Goal: Find specific page/section: Find specific page/section

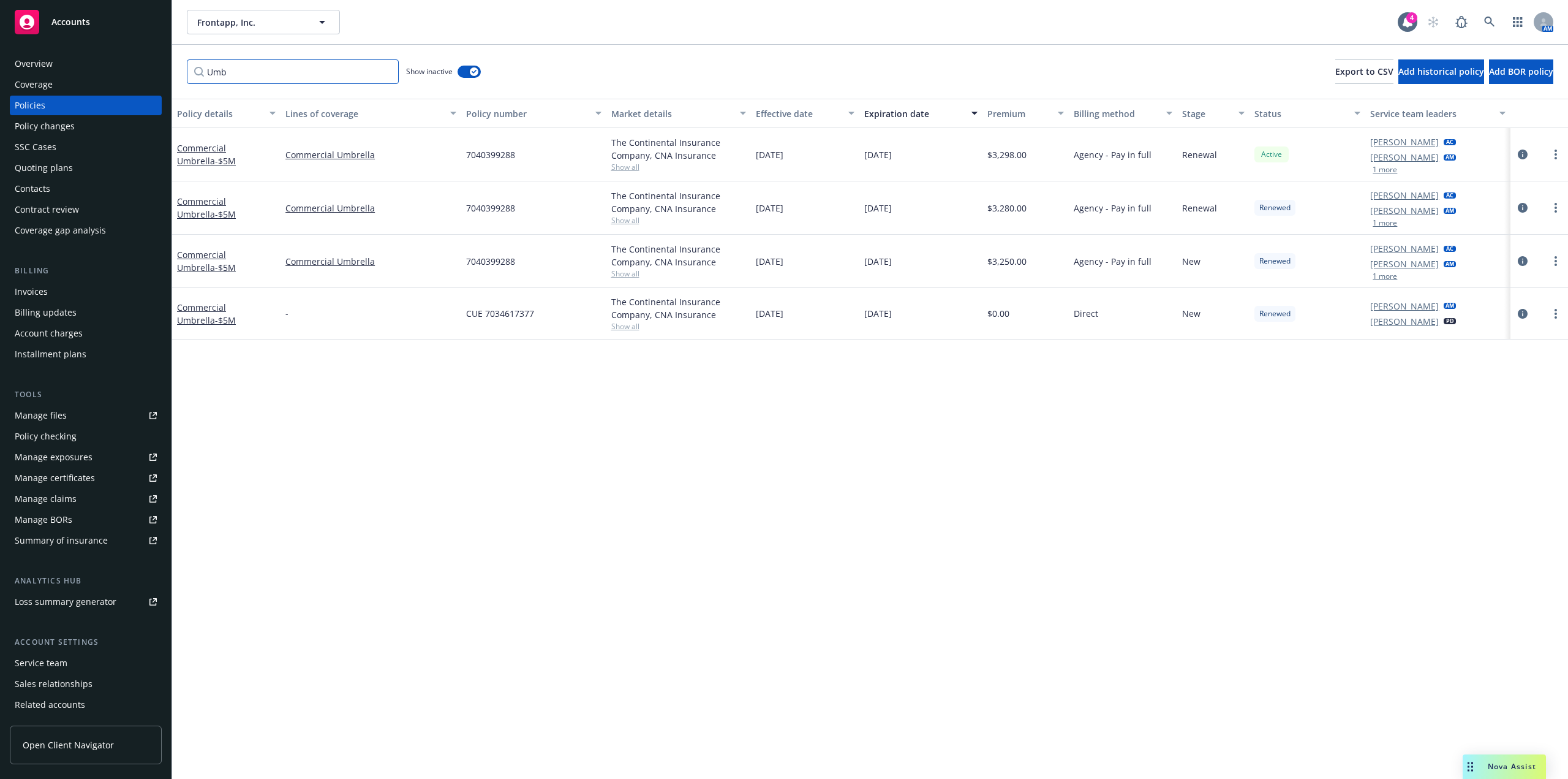
drag, startPoint x: 271, startPoint y: 79, endPoint x: 208, endPoint y: 76, distance: 63.1
click at [208, 76] on input "Umb" at bounding box center [293, 71] width 212 height 24
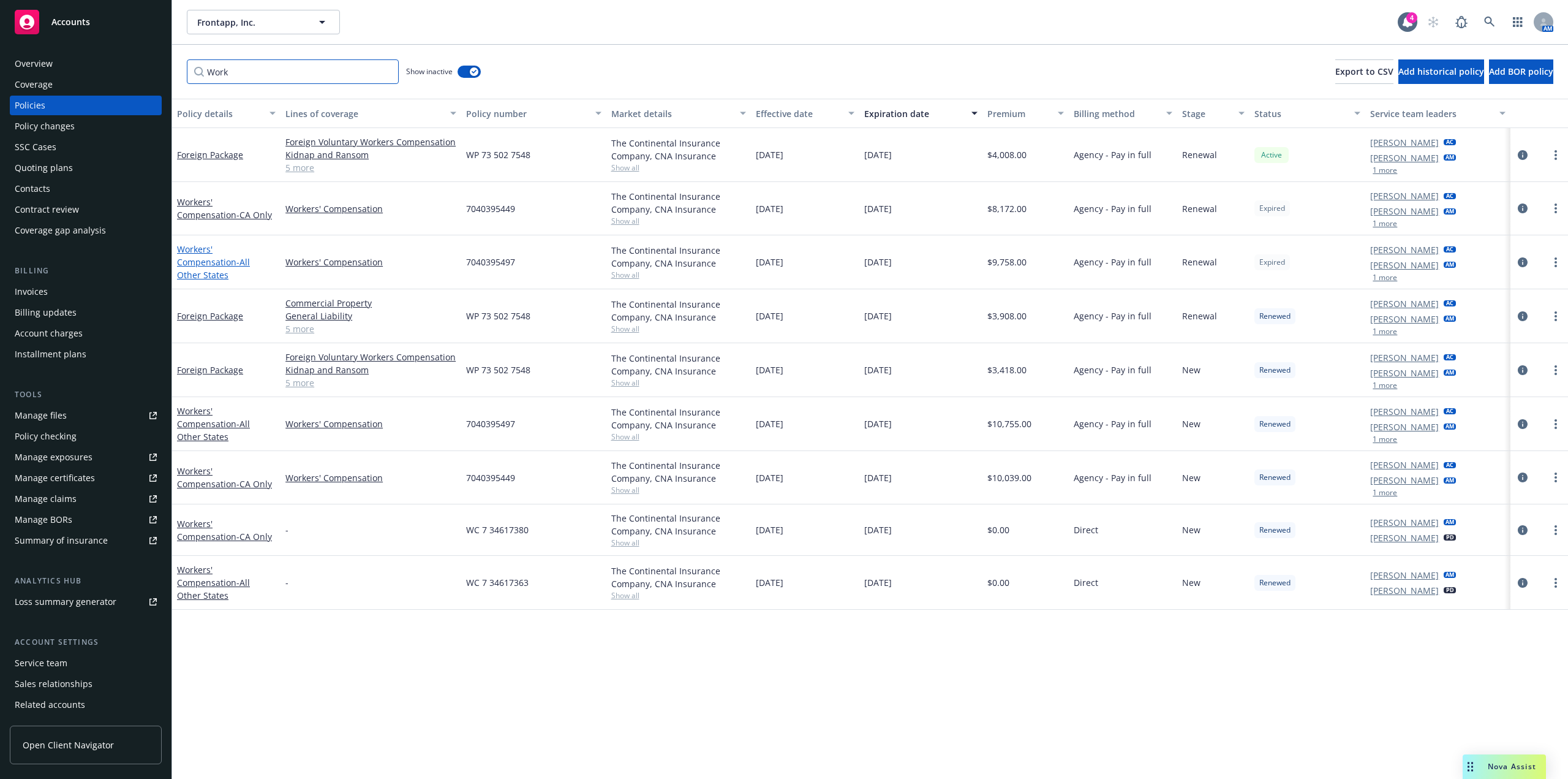
type input "Work"
click at [219, 260] on link "Workers' Compensation - All Other States" at bounding box center [214, 262] width 73 height 37
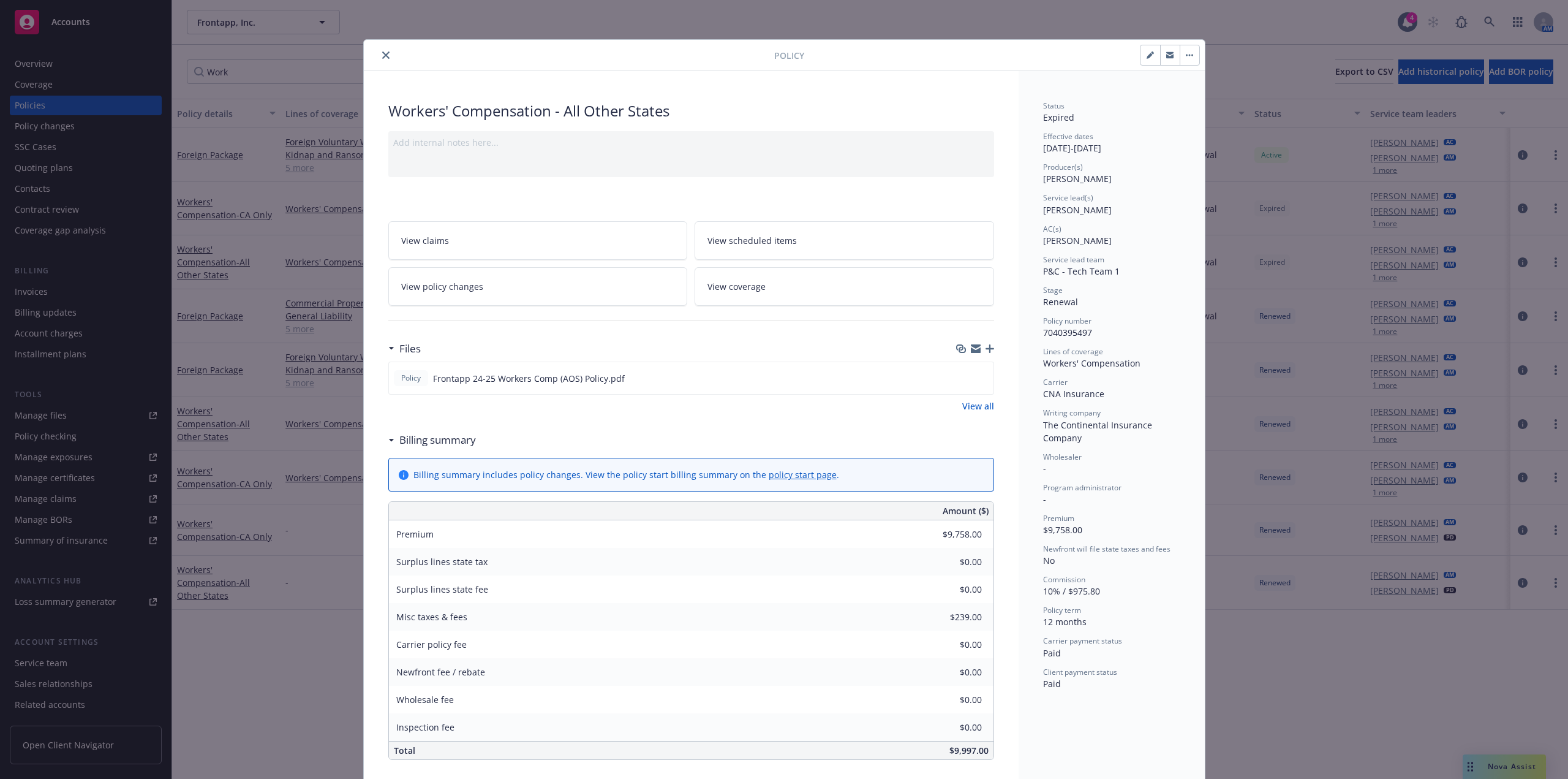
click at [389, 54] on div at bounding box center [571, 55] width 406 height 15
